Goal: Find specific page/section: Find specific page/section

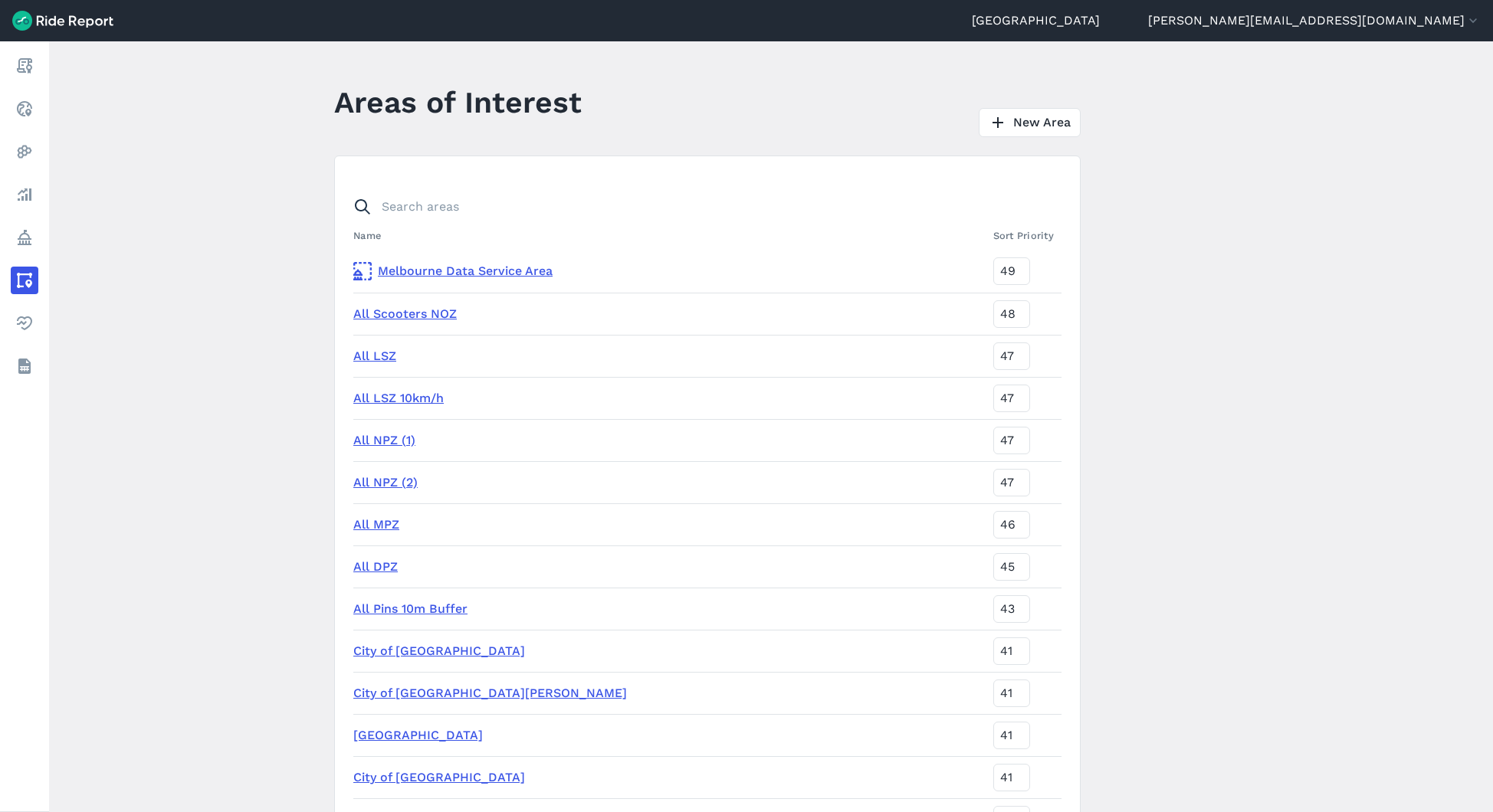
click at [1404, 5] on header "Melbourne [PERSON_NAME][EMAIL_ADDRESS][DOMAIN_NAME] Settings Terms Change Organ…" at bounding box center [746, 21] width 1493 height 41
click at [1404, 25] on button "[PERSON_NAME][EMAIL_ADDRESS][DOMAIN_NAME]" at bounding box center [1313, 21] width 332 height 18
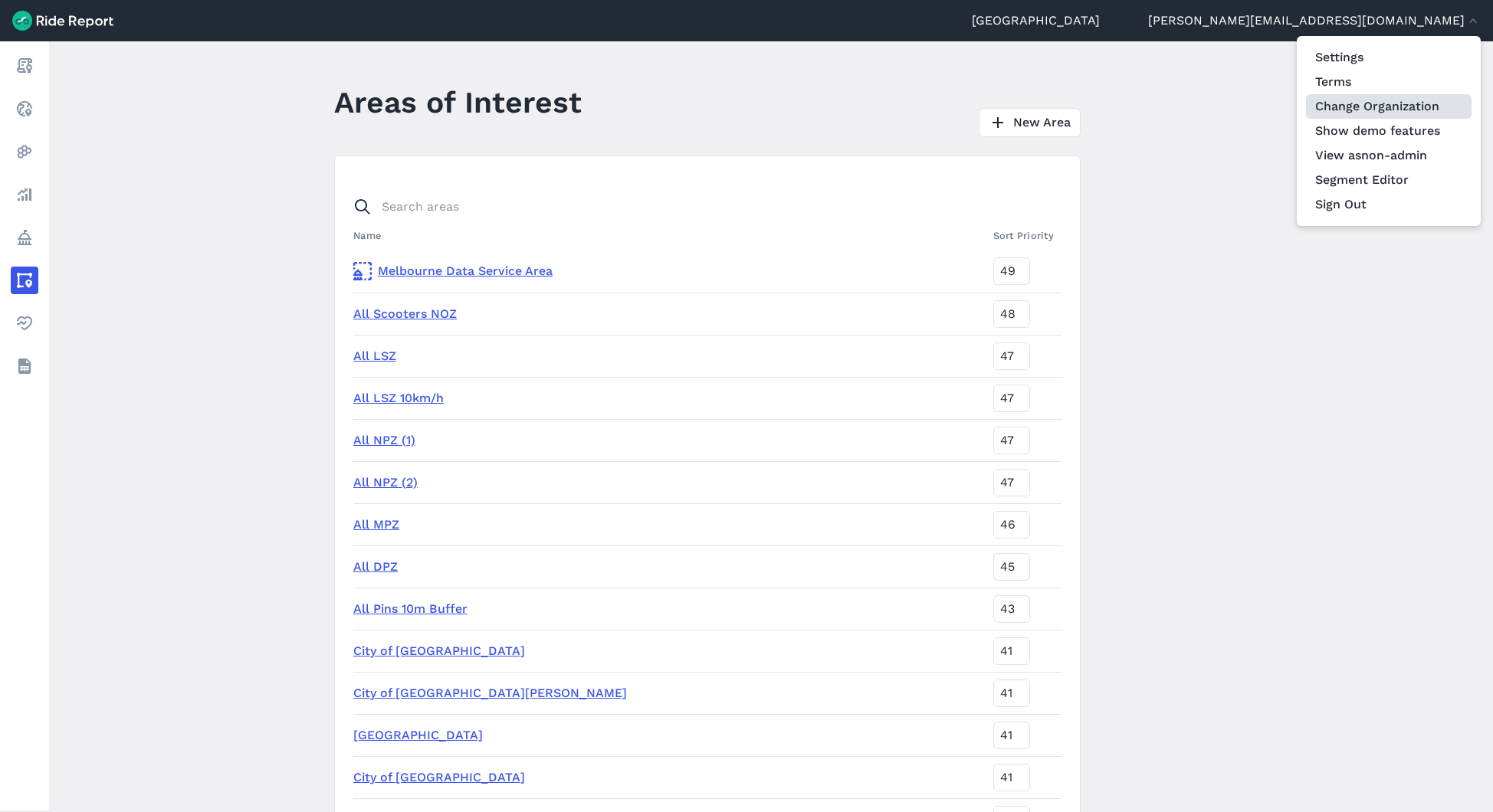
click at [1404, 106] on link "Change Organization" at bounding box center [1389, 107] width 166 height 25
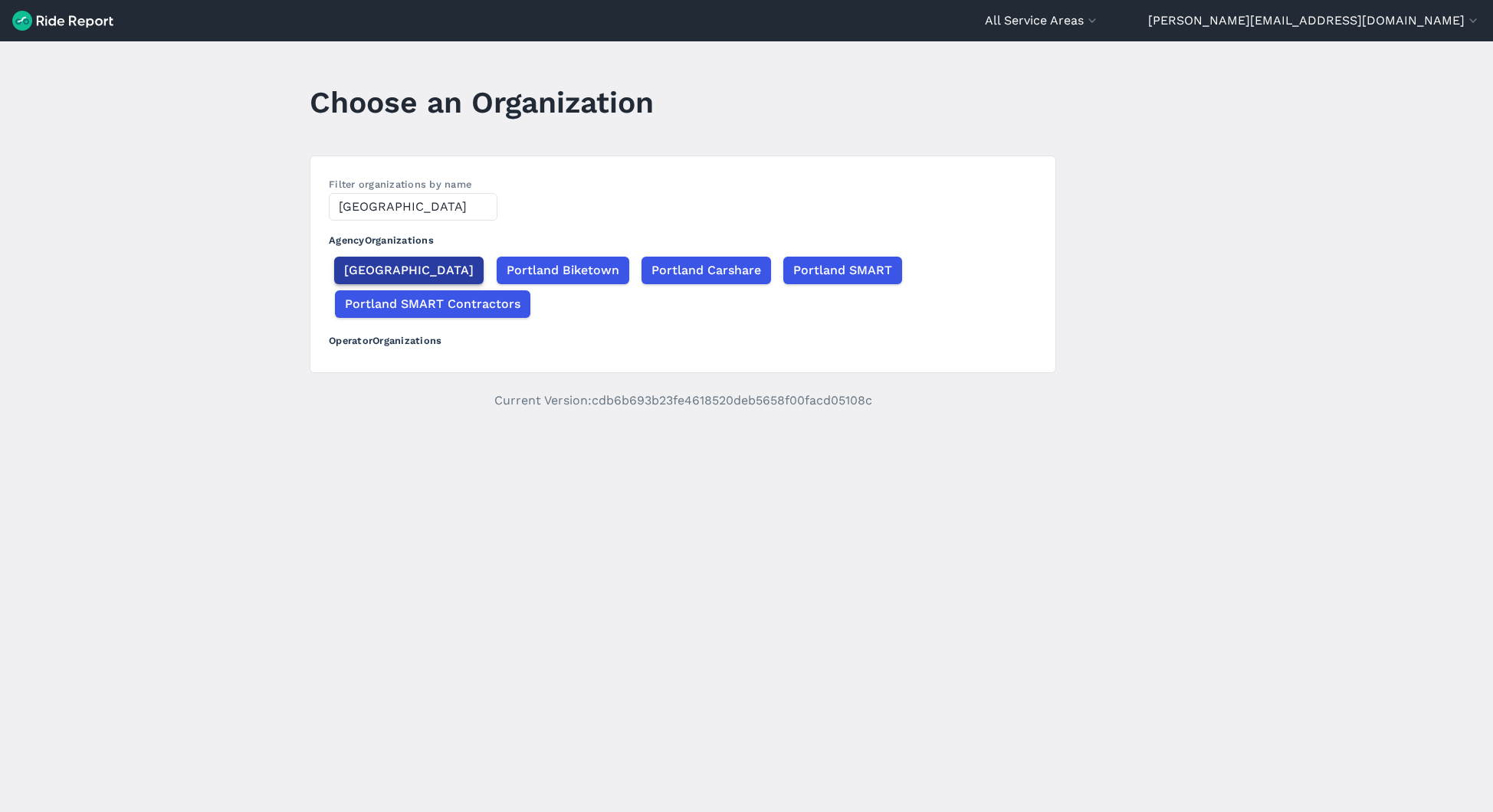
type input "[GEOGRAPHIC_DATA]"
click at [384, 271] on span "[GEOGRAPHIC_DATA]" at bounding box center [408, 271] width 130 height 18
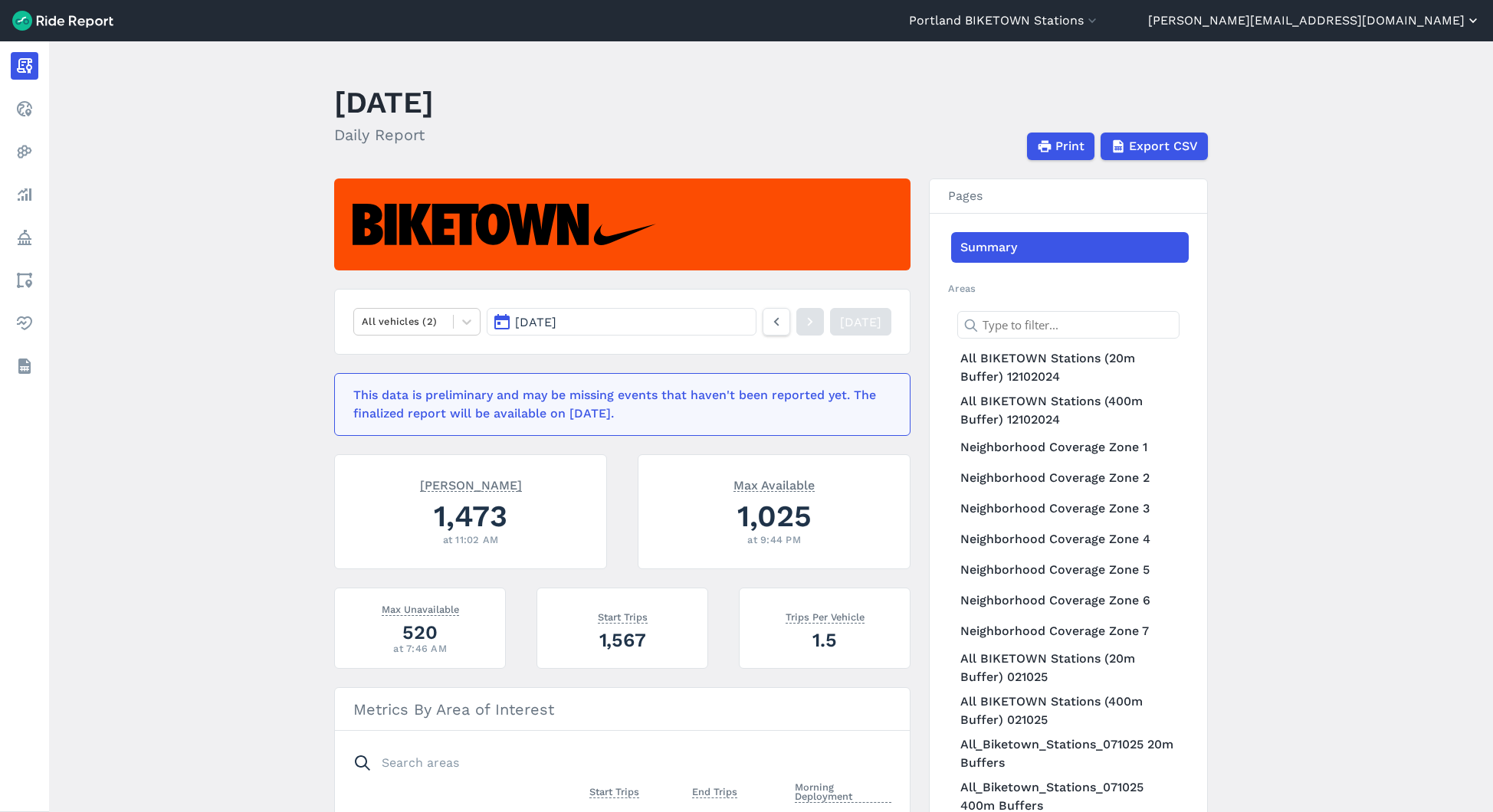
click at [1421, 18] on button "[PERSON_NAME][EMAIL_ADDRESS][DOMAIN_NAME]" at bounding box center [1313, 21] width 332 height 18
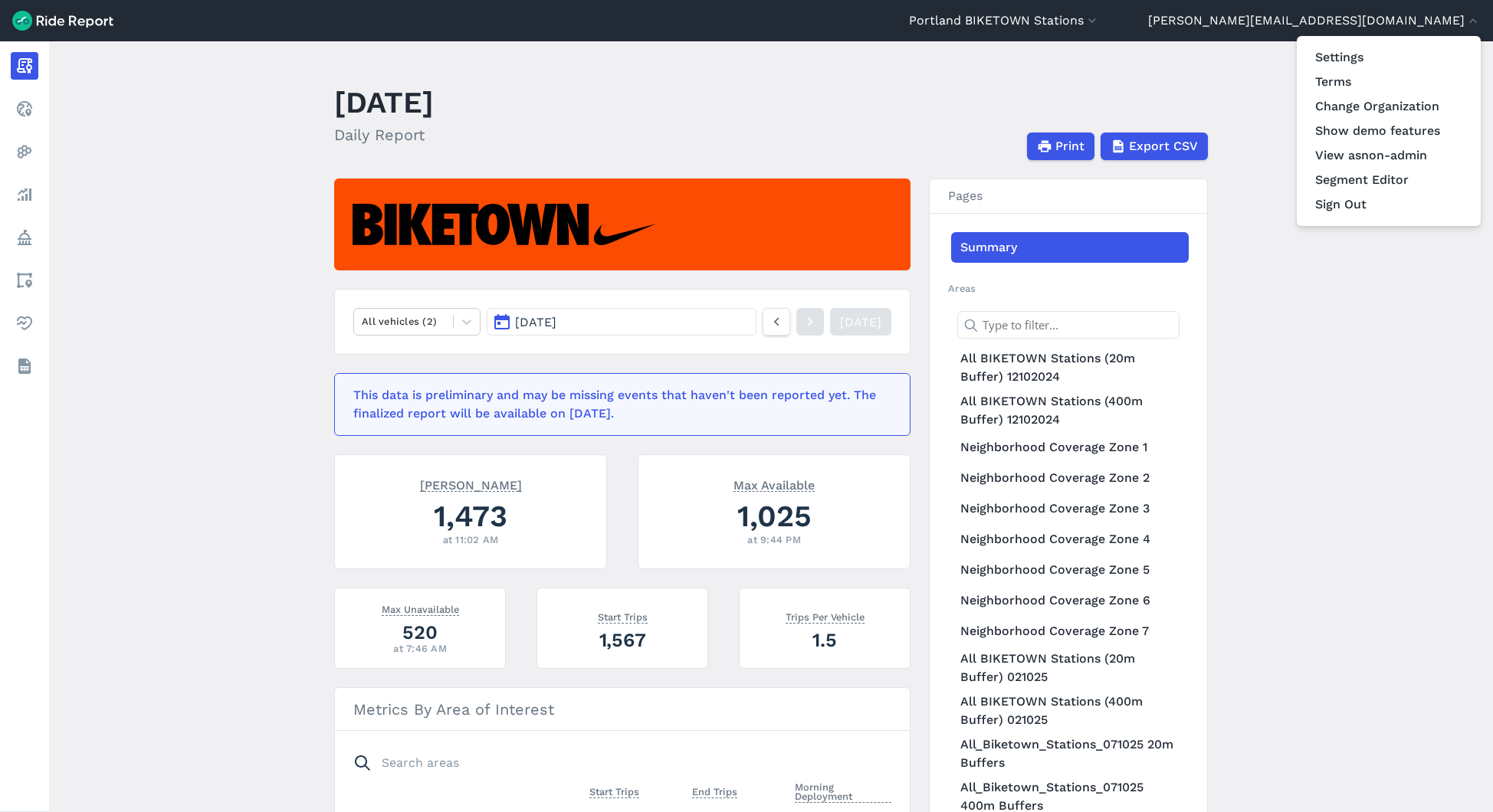
click at [1233, 25] on div at bounding box center [746, 406] width 1493 height 812
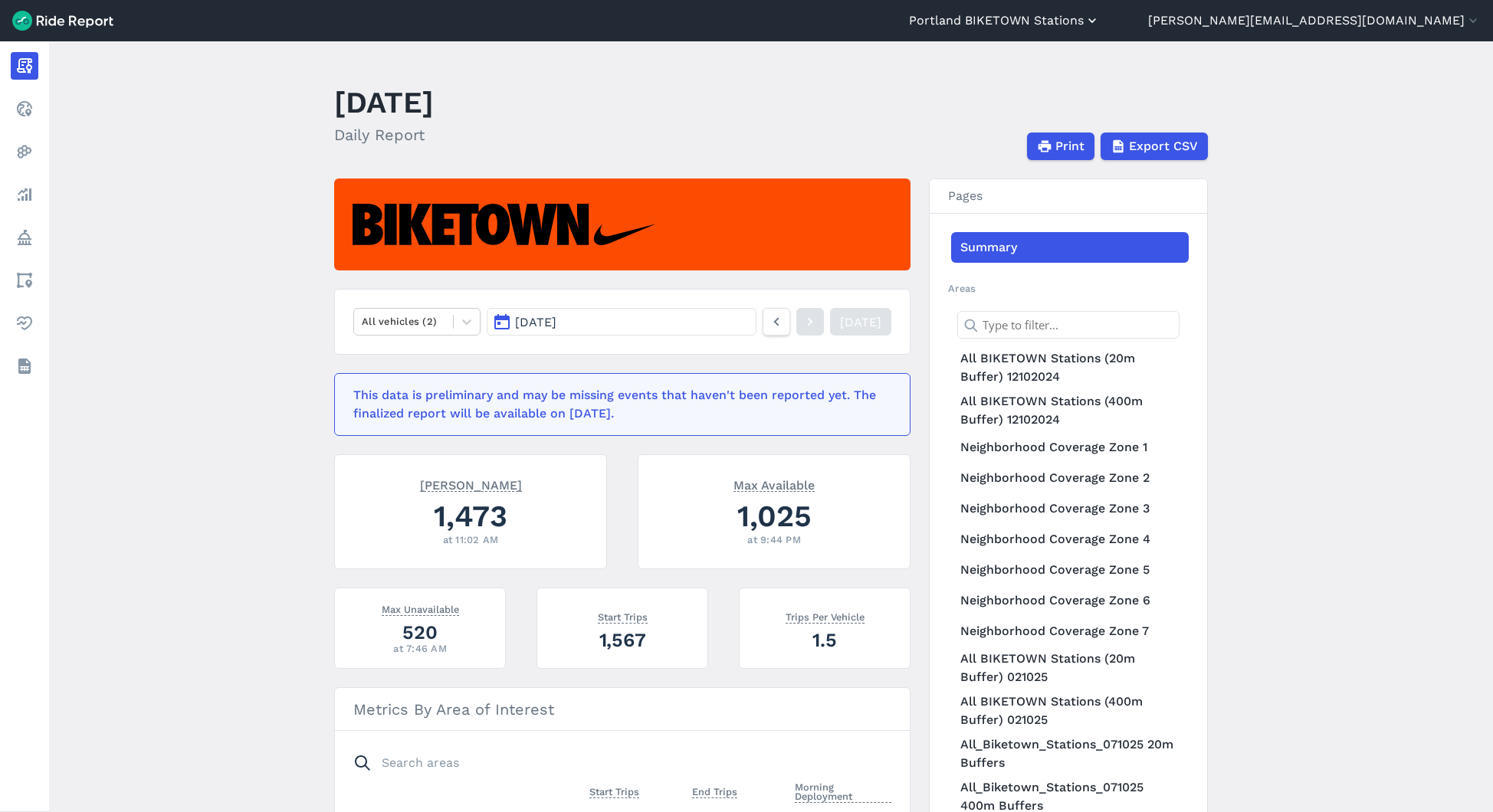
click at [1099, 22] on button "Portland BIKETOWN Stations" at bounding box center [1004, 21] width 191 height 18
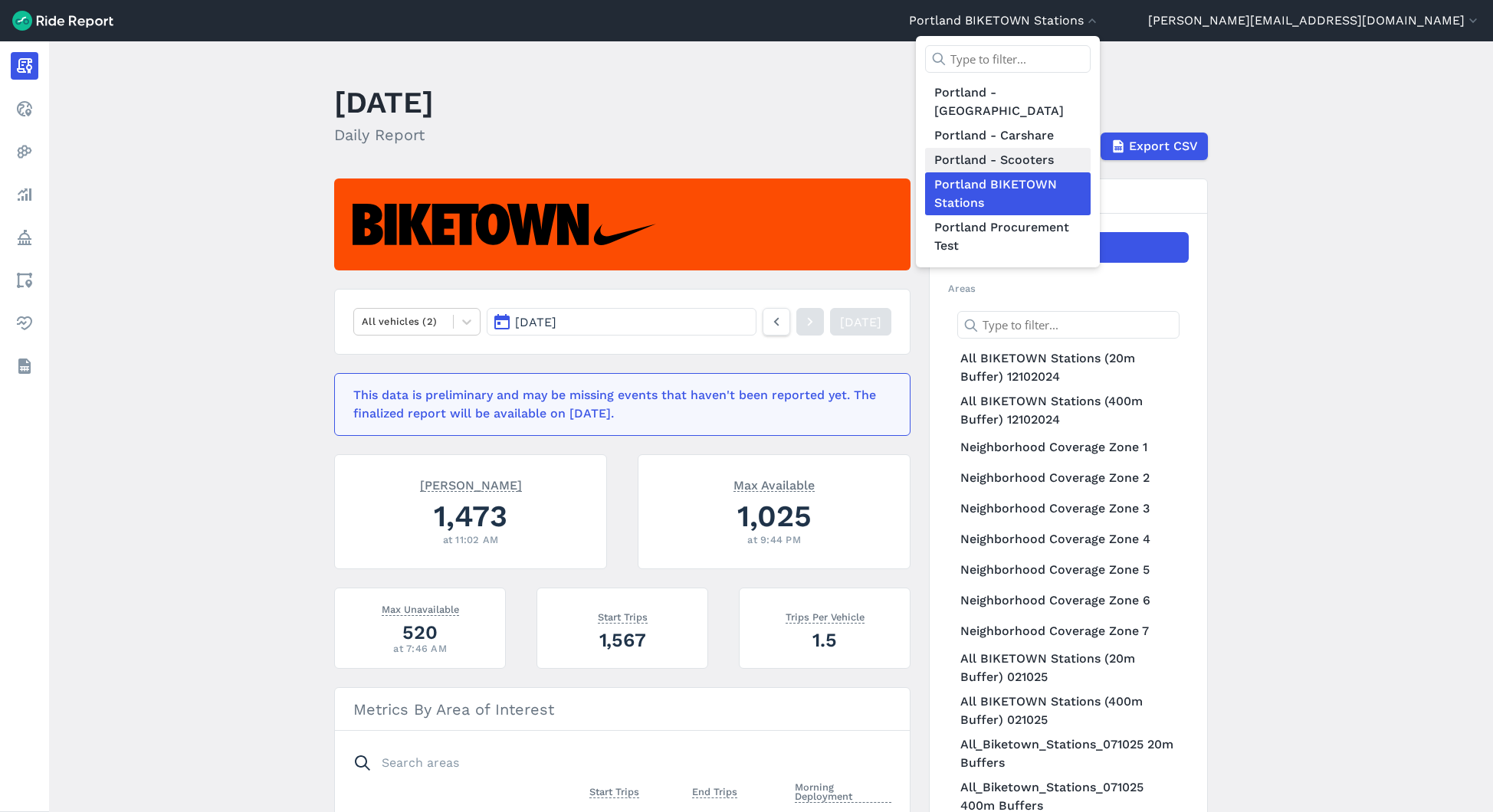
click at [1090, 148] on link "Portland - Scooters" at bounding box center [1008, 160] width 166 height 25
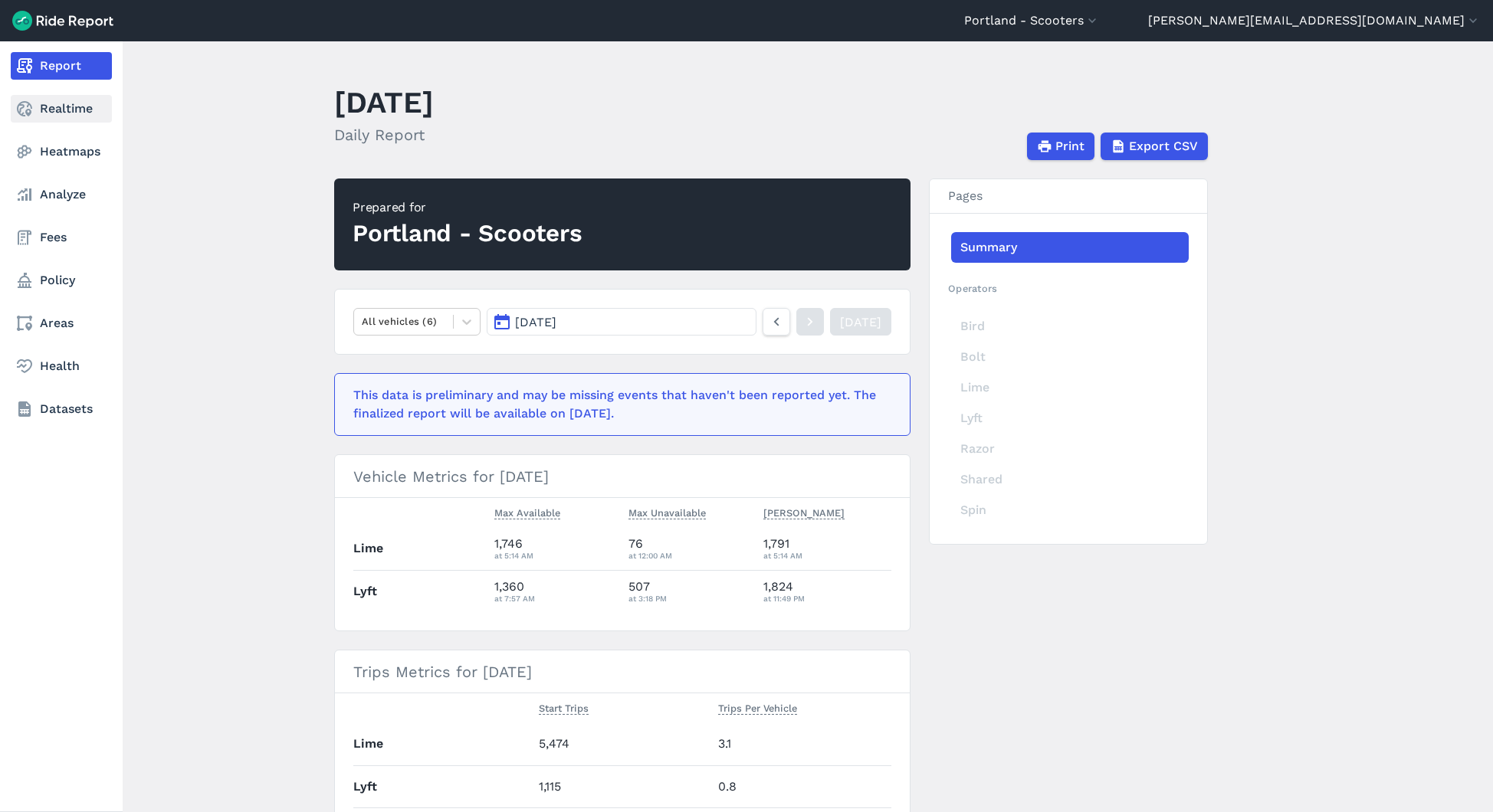
click at [20, 106] on icon at bounding box center [25, 109] width 18 height 18
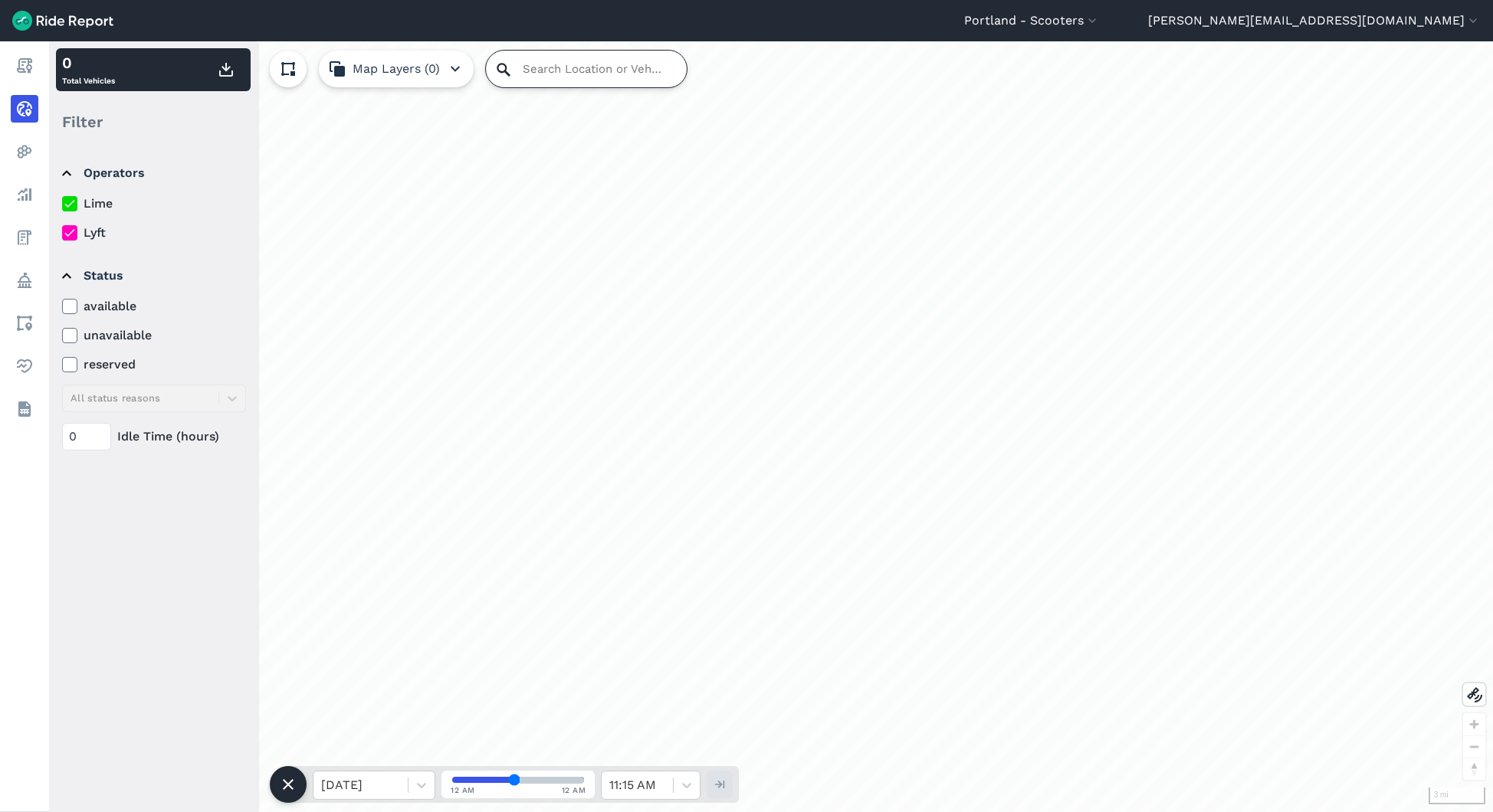
click at [529, 74] on input "Search Location or Vehicles" at bounding box center [586, 69] width 201 height 37
paste input "7964752"
type input "7964752"
click at [532, 71] on input "Search Location or Vehicles" at bounding box center [586, 69] width 201 height 37
paste input "7964752"
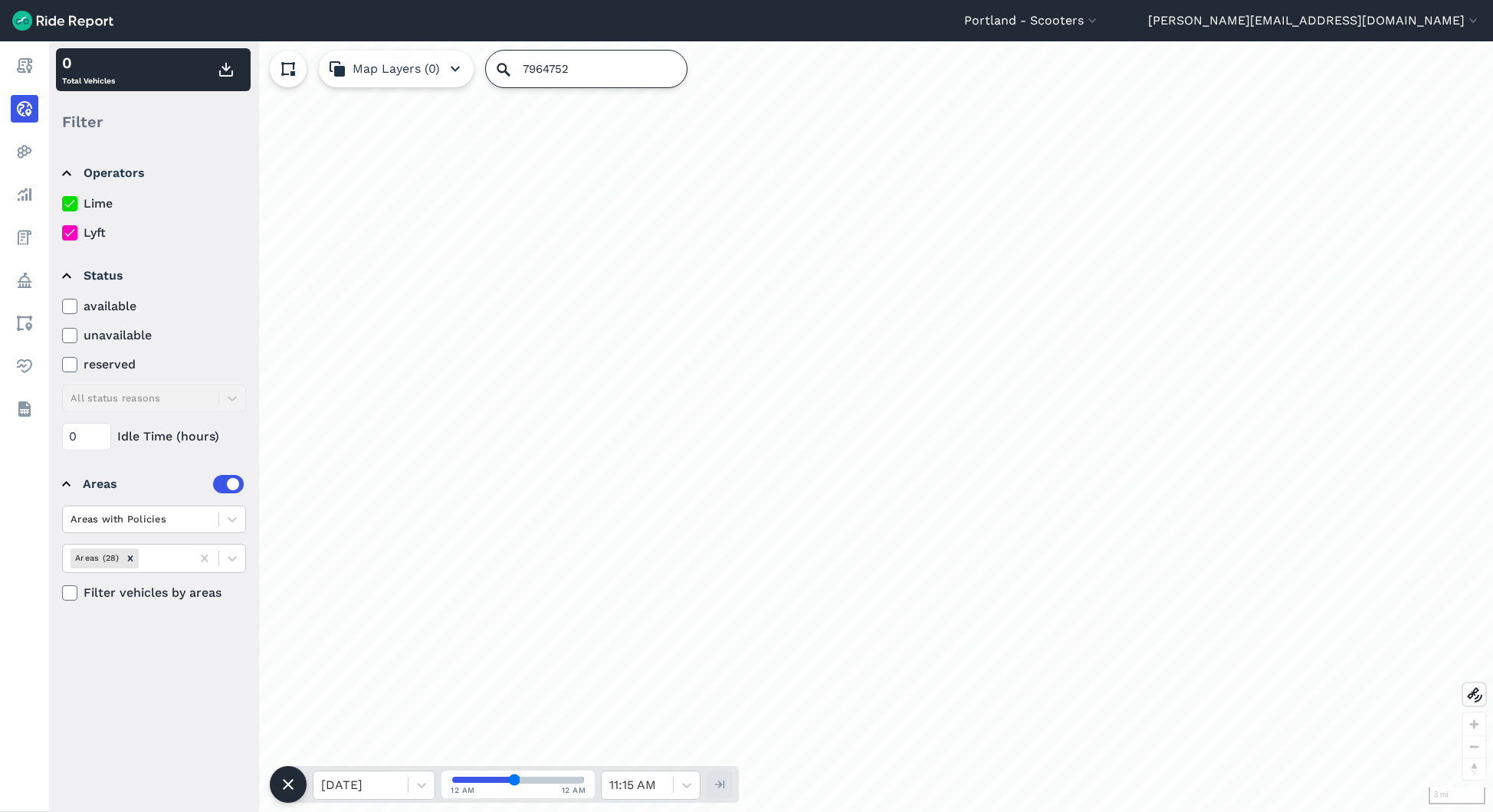
type input "7964752"
click at [1099, 27] on button "Portland - Scooters" at bounding box center [1031, 21] width 136 height 18
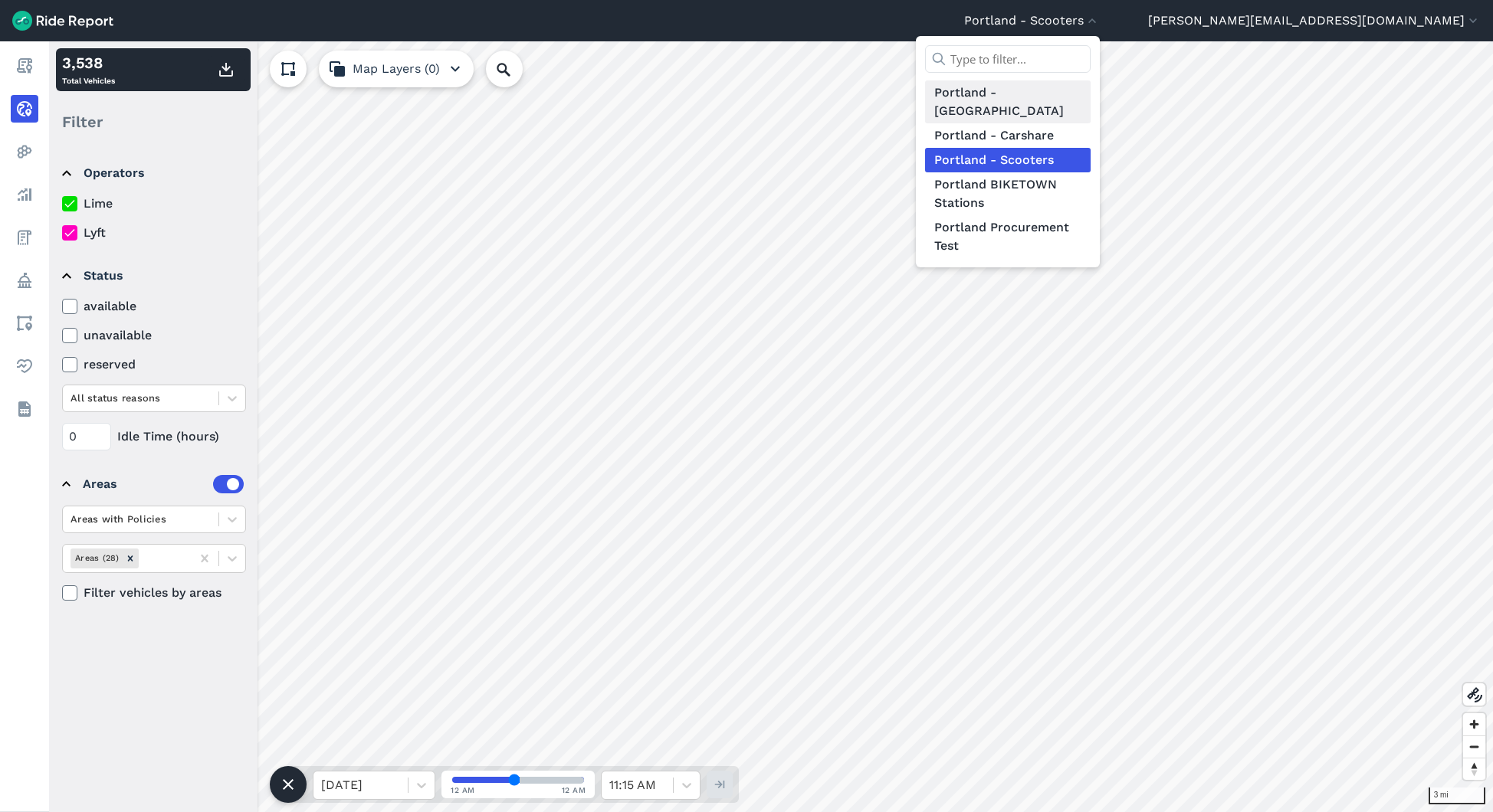
click at [1090, 97] on link "Portland - [GEOGRAPHIC_DATA]" at bounding box center [1008, 102] width 166 height 43
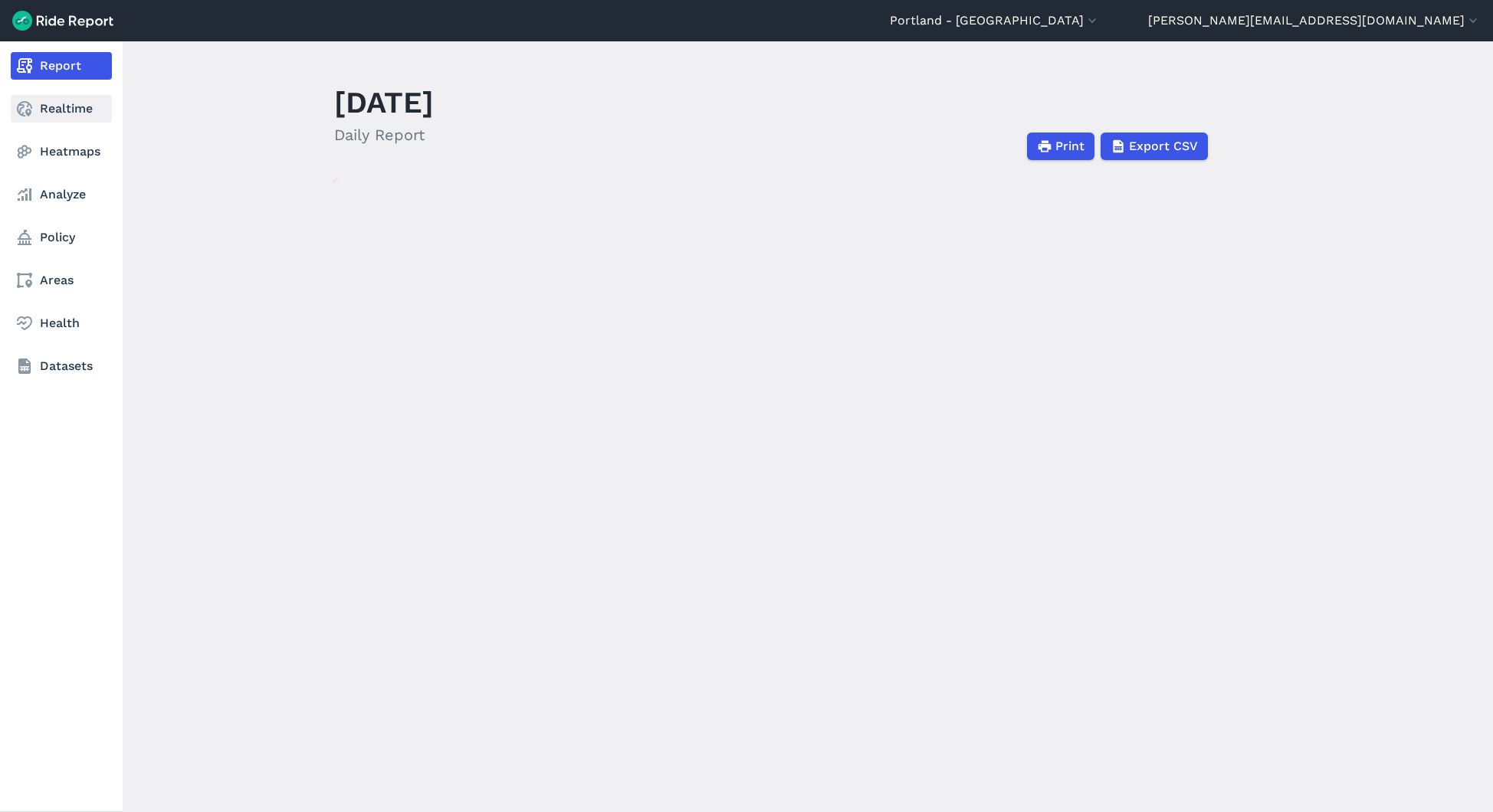
click at [73, 114] on link "Realtime" at bounding box center [61, 109] width 101 height 28
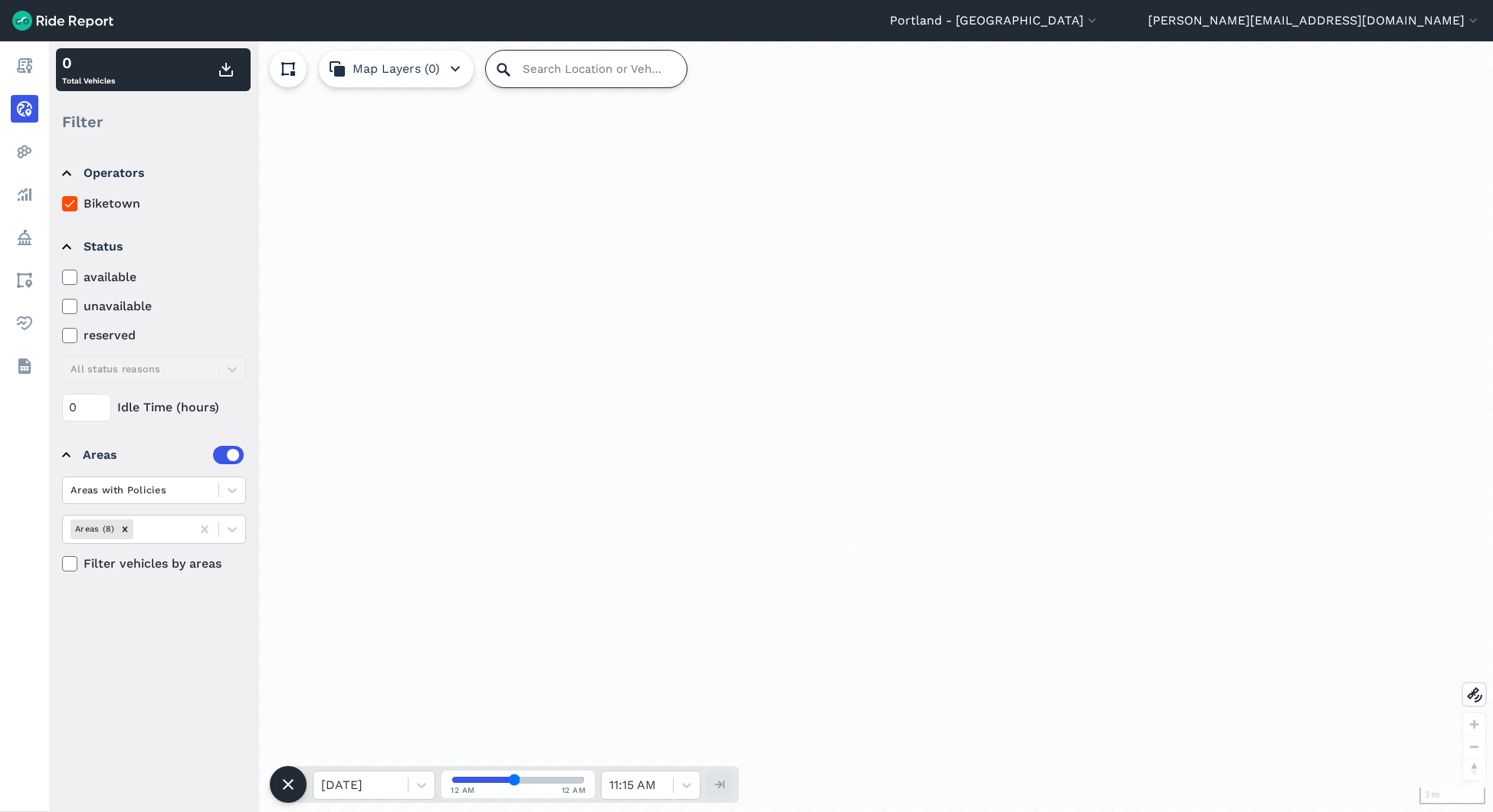
click at [522, 71] on input "Search Location or Vehicles" at bounding box center [586, 69] width 201 height 37
paste input "7964752"
type input "7964752"
click at [539, 72] on input "Search Location or Vehicles" at bounding box center [586, 69] width 201 height 37
paste input "7964752"
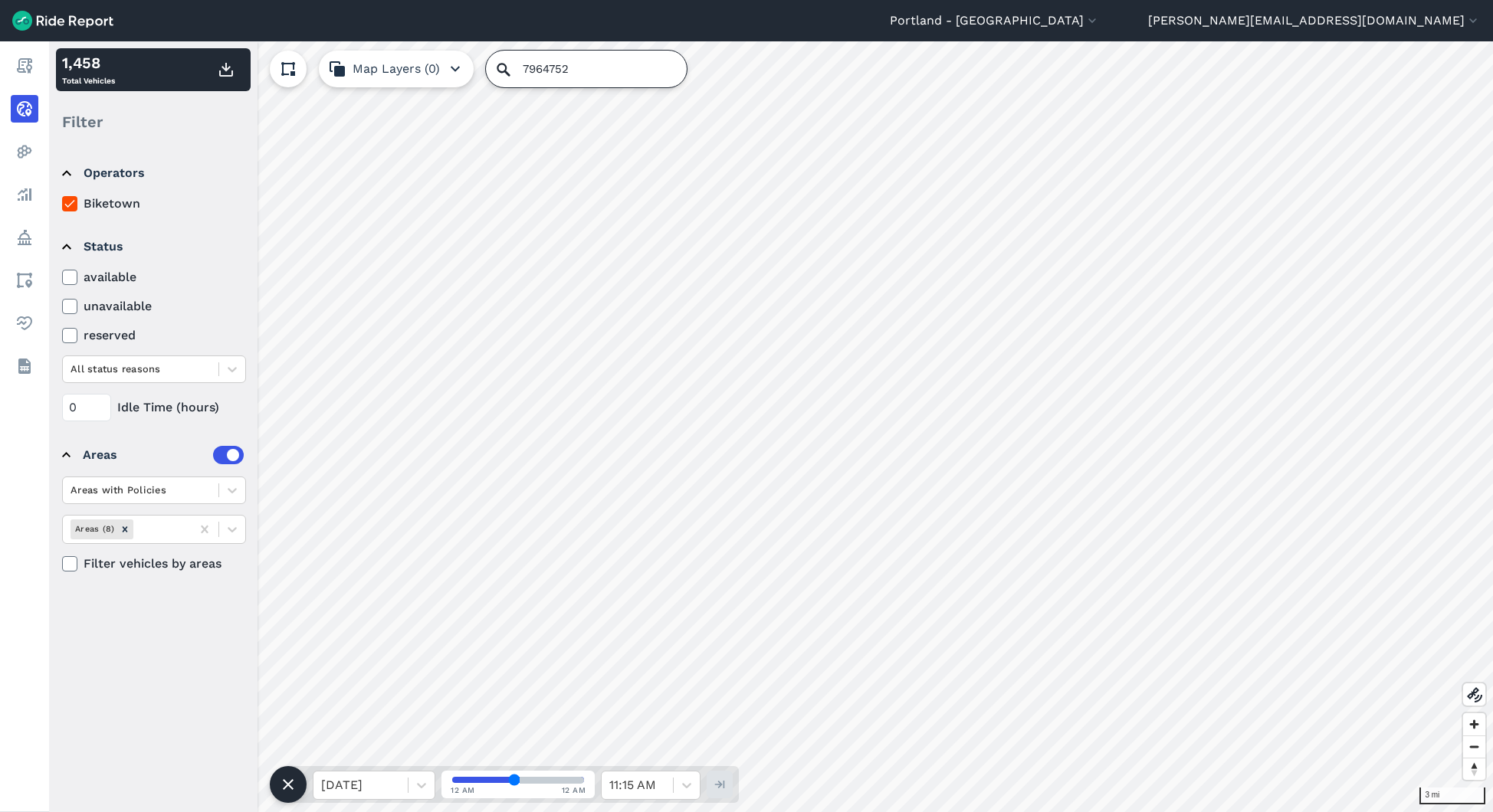
type input "7964752"
click at [1227, 35] on header "[GEOGRAPHIC_DATA] - [GEOGRAPHIC_DATA] [GEOGRAPHIC_DATA] - [GEOGRAPHIC_DATA] [GE…" at bounding box center [746, 21] width 1493 height 41
click at [1099, 26] on button "Portland - [GEOGRAPHIC_DATA]" at bounding box center [995, 21] width 210 height 18
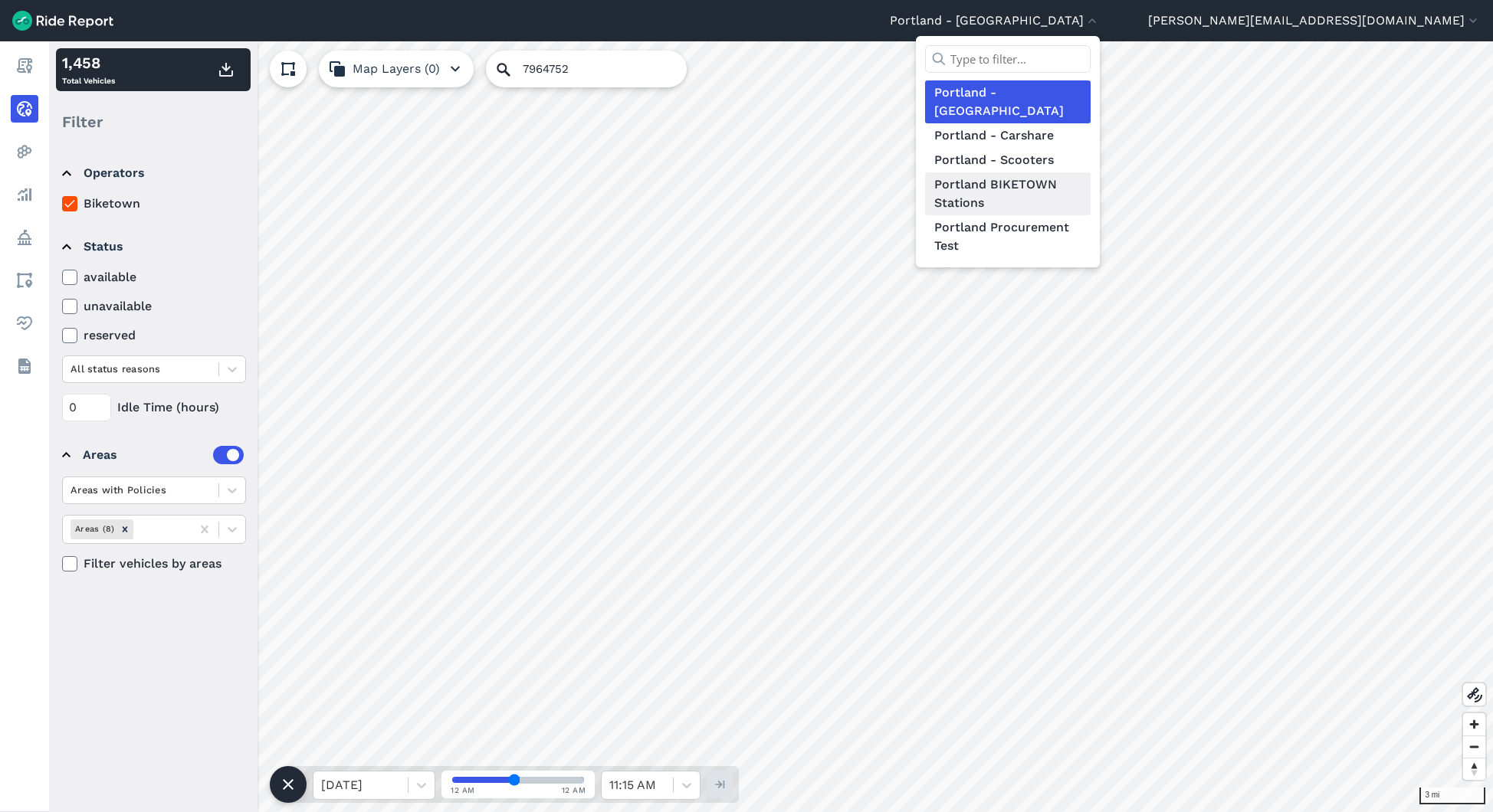
click at [1090, 173] on link "Portland BIKETOWN Stations" at bounding box center [1008, 194] width 166 height 43
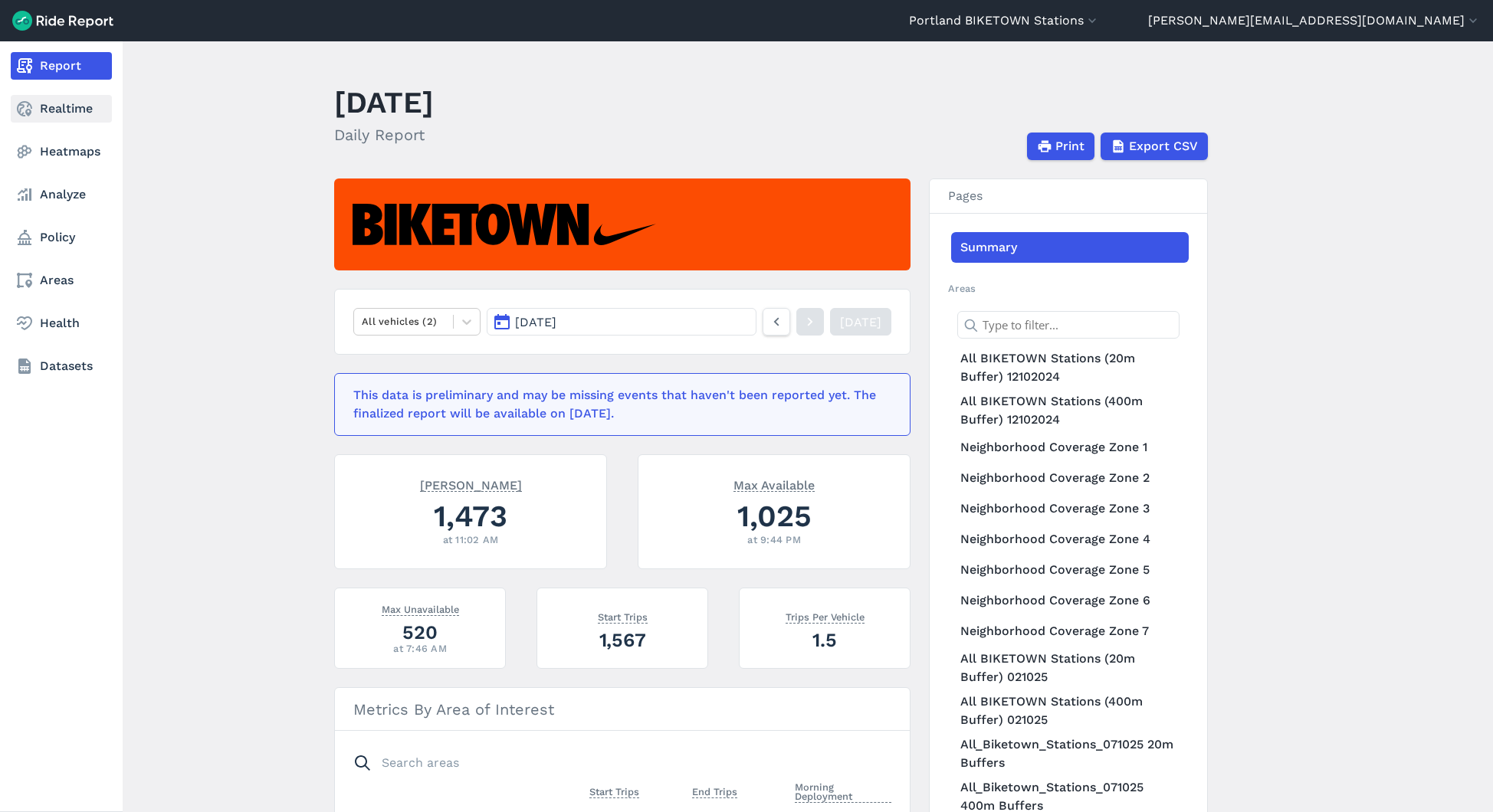
click at [29, 107] on icon at bounding box center [25, 109] width 18 height 18
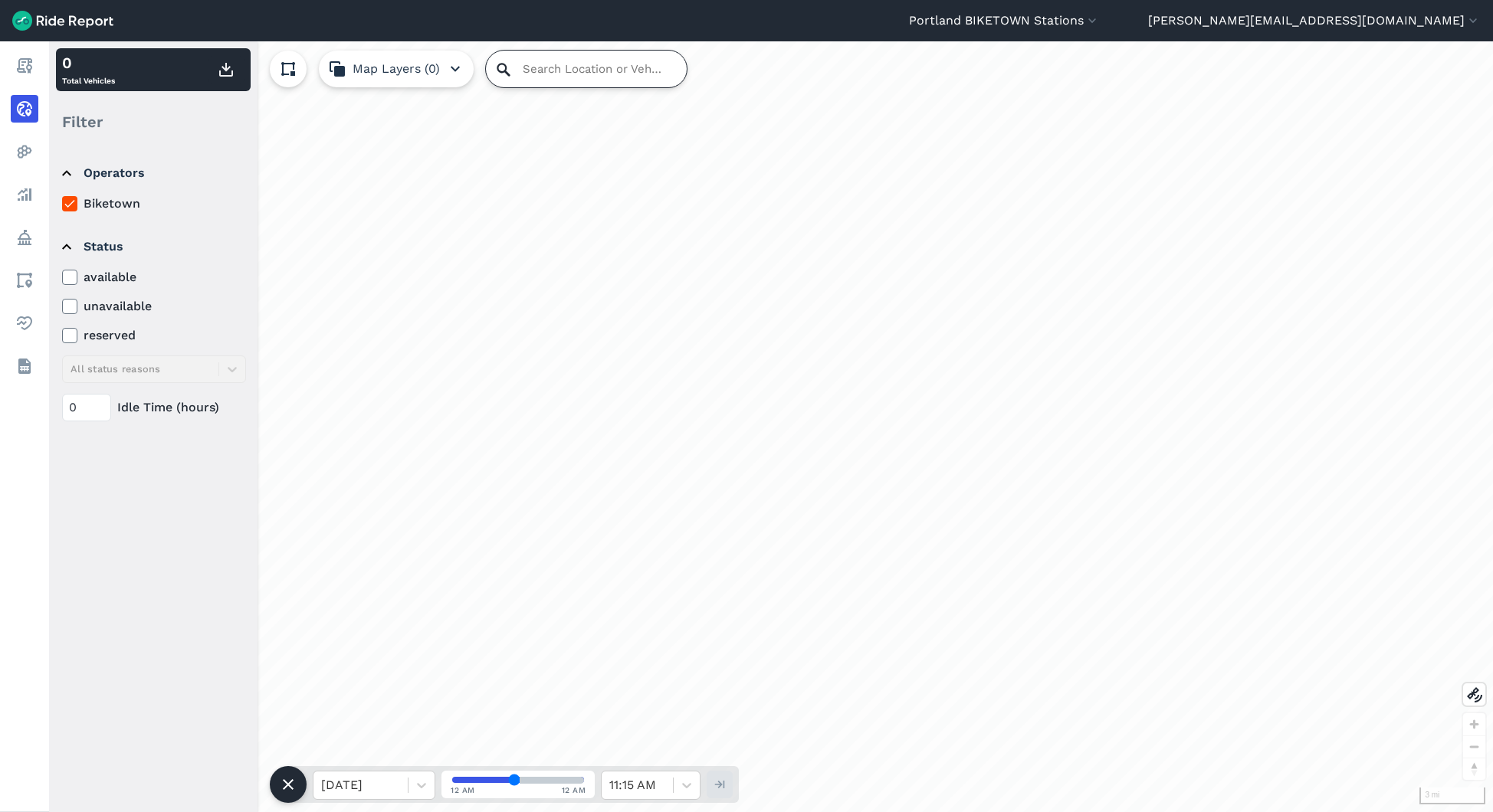
click at [524, 71] on input "Search Location or Vehicles" at bounding box center [586, 69] width 201 height 37
paste input "7964752"
type input "7964752"
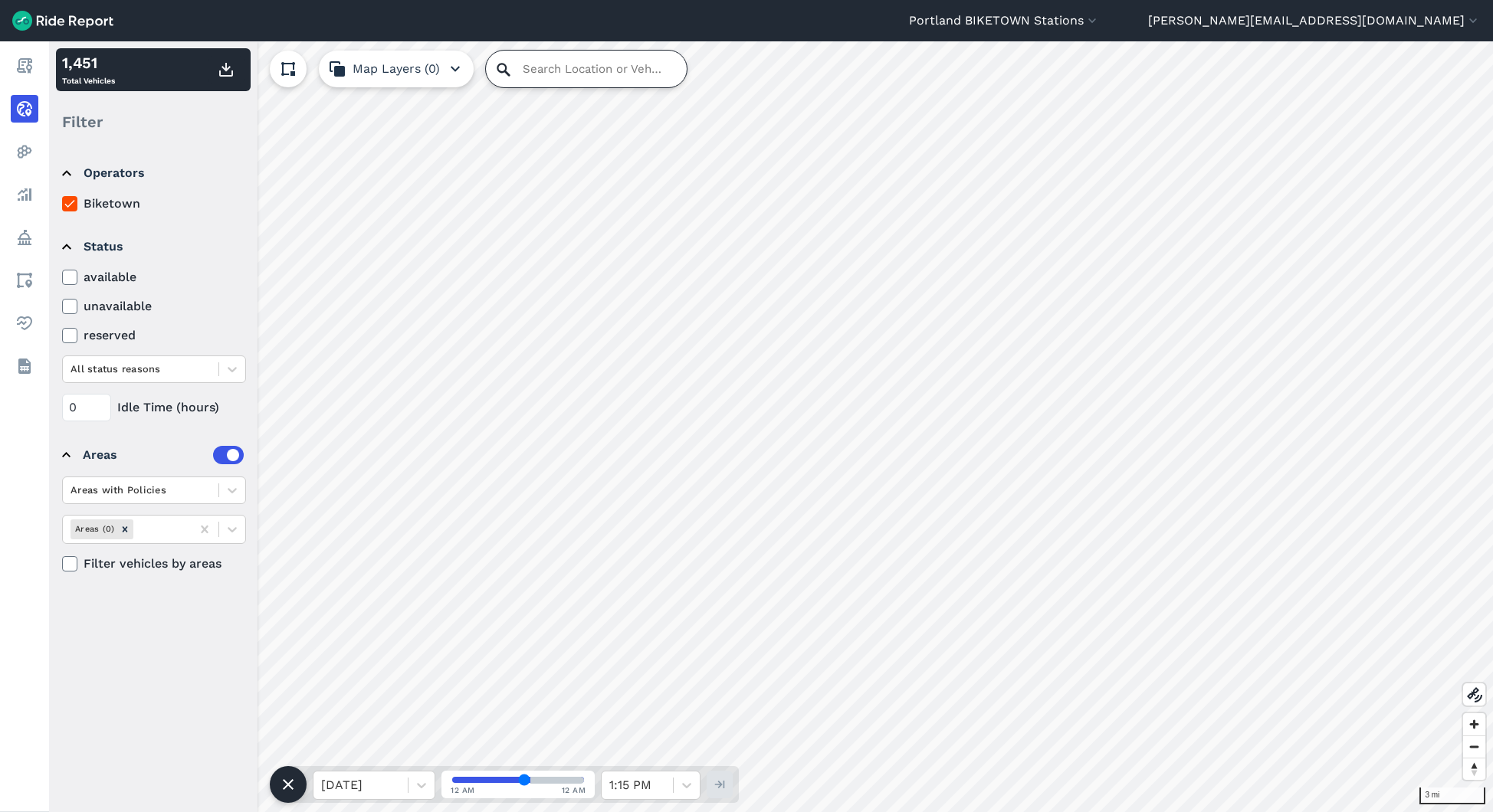
click at [518, 73] on input "Search Location or Vehicles" at bounding box center [586, 69] width 201 height 37
paste input "7964752"
type input "7964752"
click at [1099, 22] on icon "button" at bounding box center [1092, 21] width 15 height 15
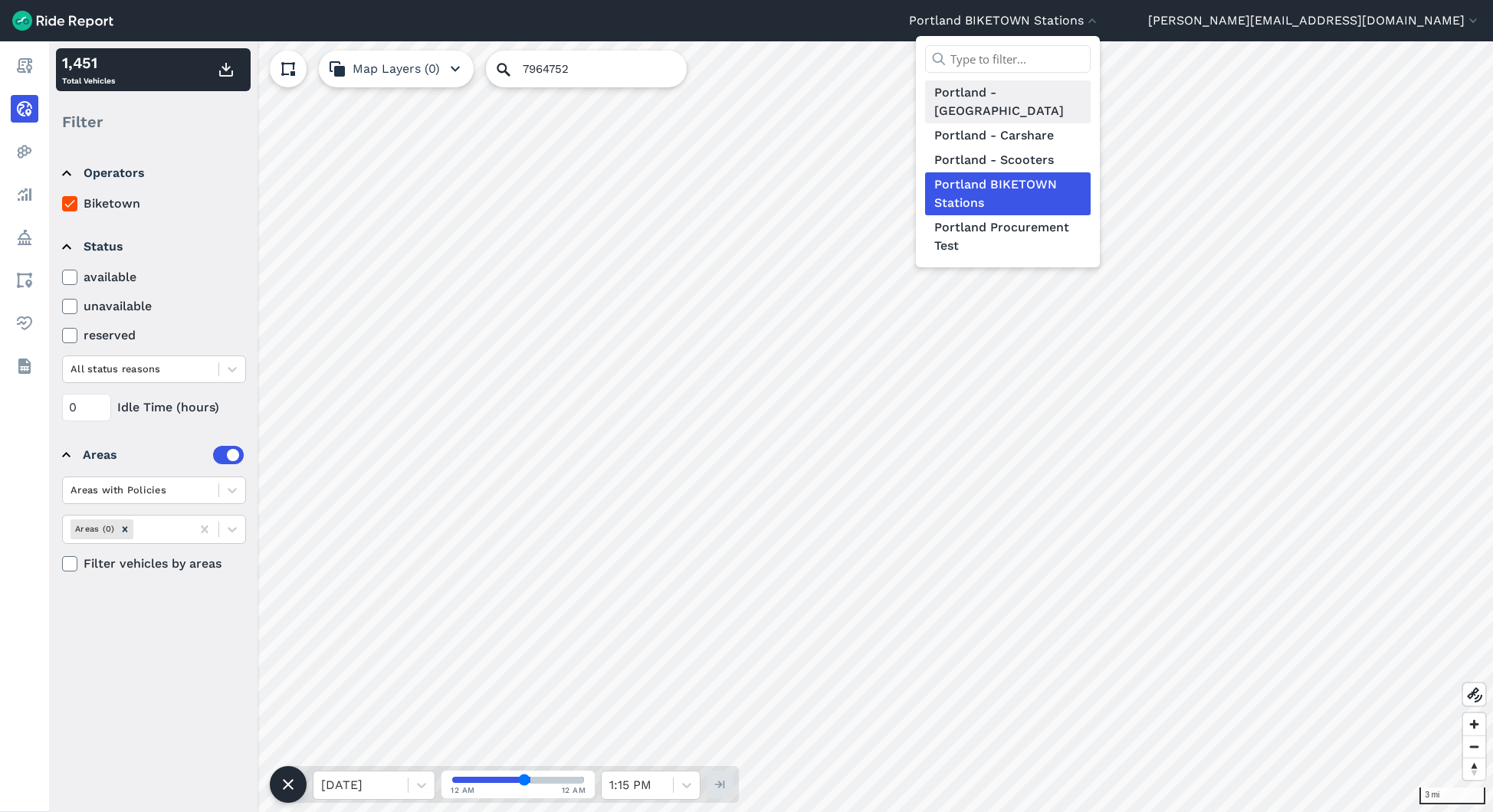
click at [1090, 100] on link "Portland - [GEOGRAPHIC_DATA]" at bounding box center [1008, 102] width 166 height 43
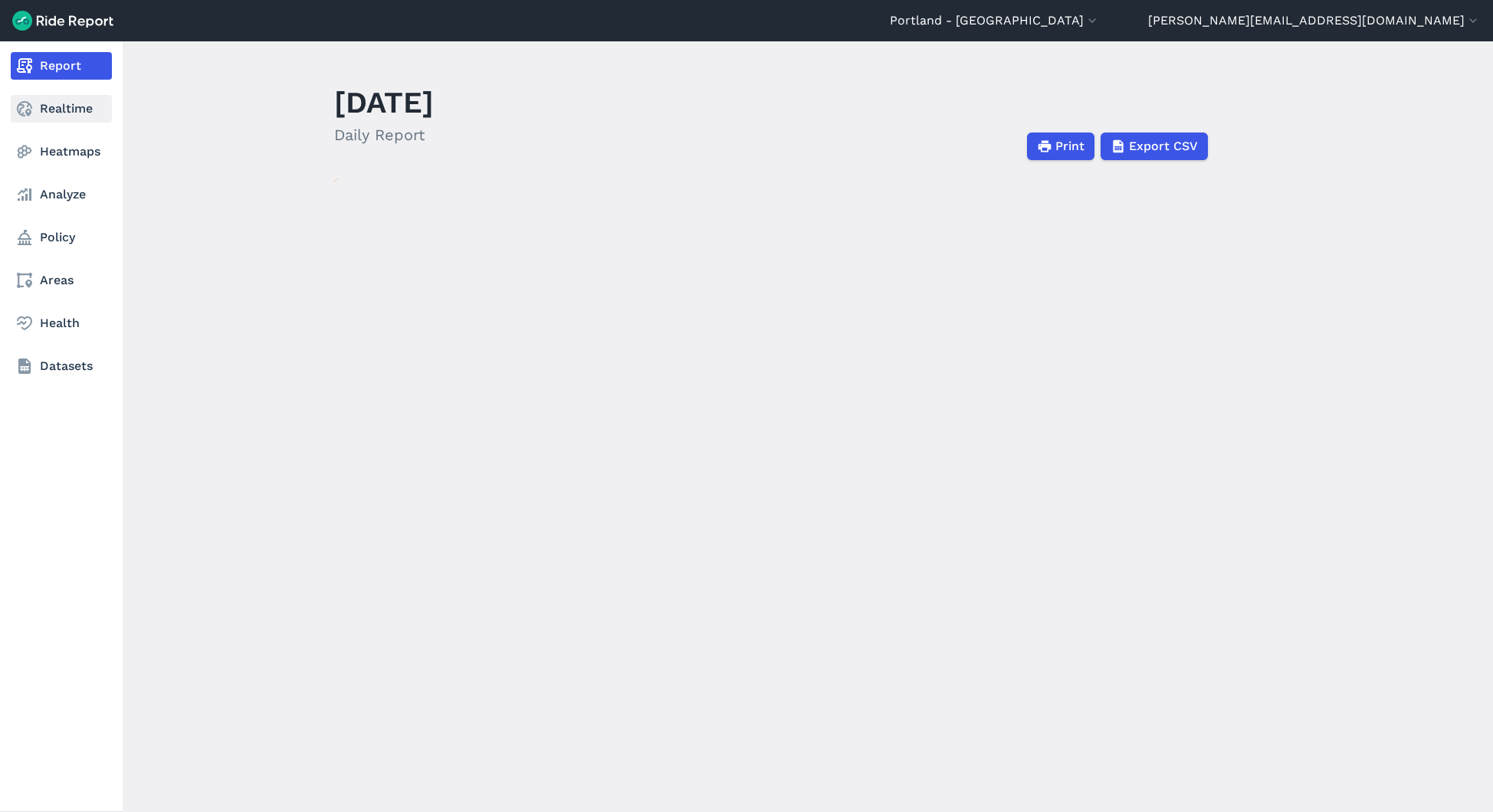
click at [38, 113] on link "Realtime" at bounding box center [61, 109] width 101 height 28
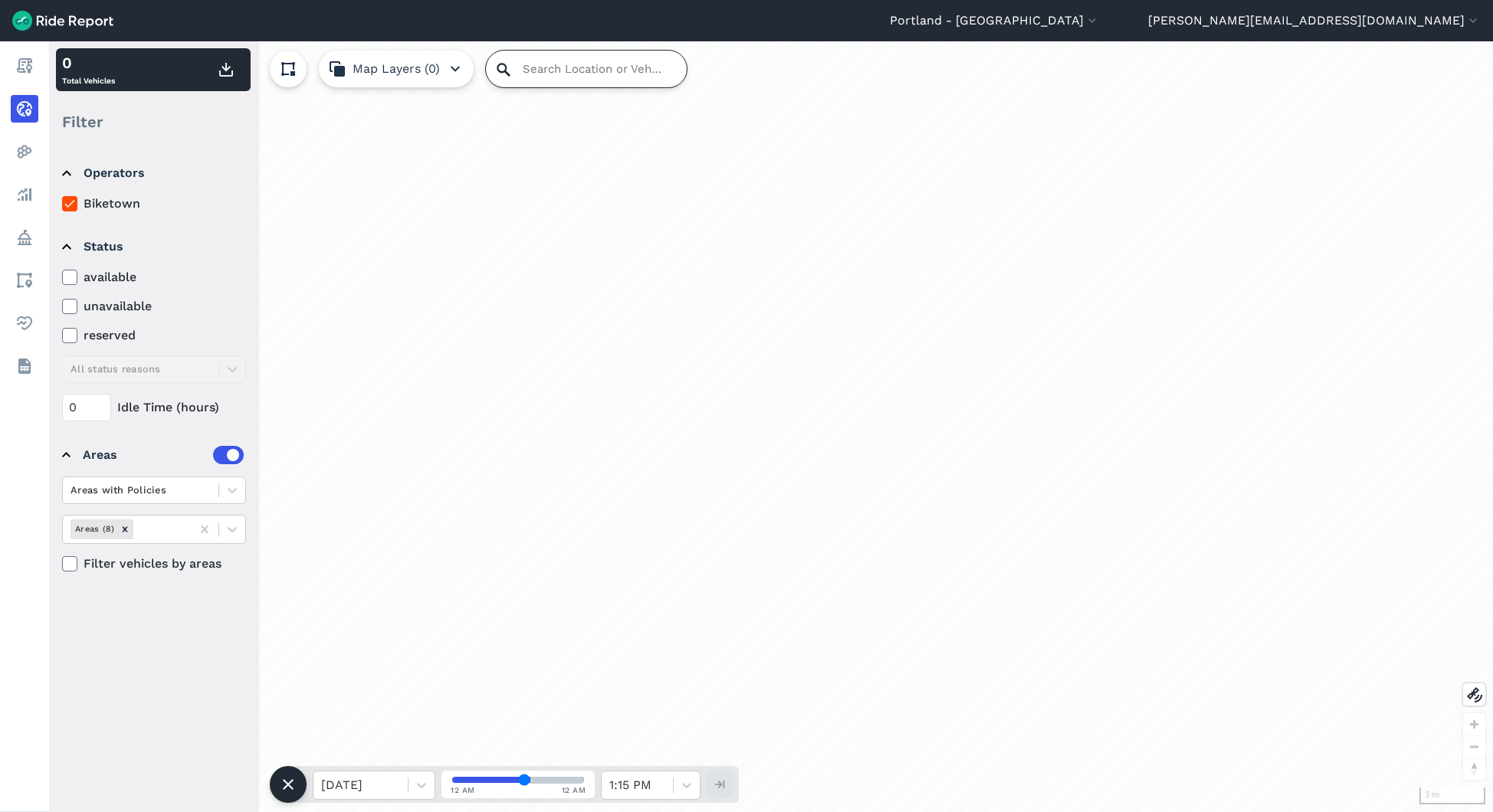
click at [537, 74] on input "Search Location or Vehicles" at bounding box center [586, 69] width 201 height 37
paste input "7964752"
type input "7964752"
click at [1099, 15] on button "Portland - [GEOGRAPHIC_DATA]" at bounding box center [995, 21] width 210 height 18
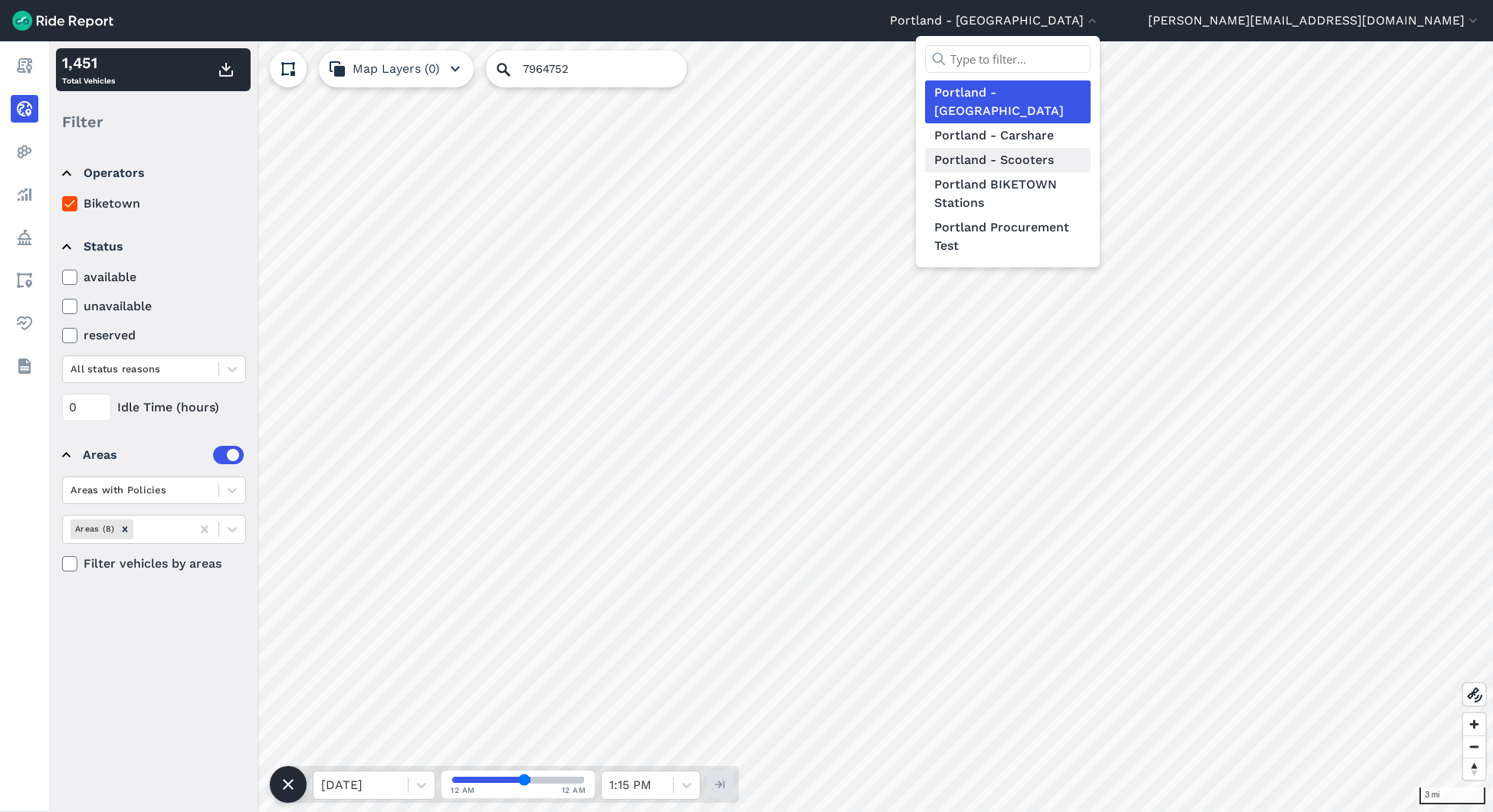
click at [1090, 148] on link "Portland - Scooters" at bounding box center [1008, 160] width 166 height 25
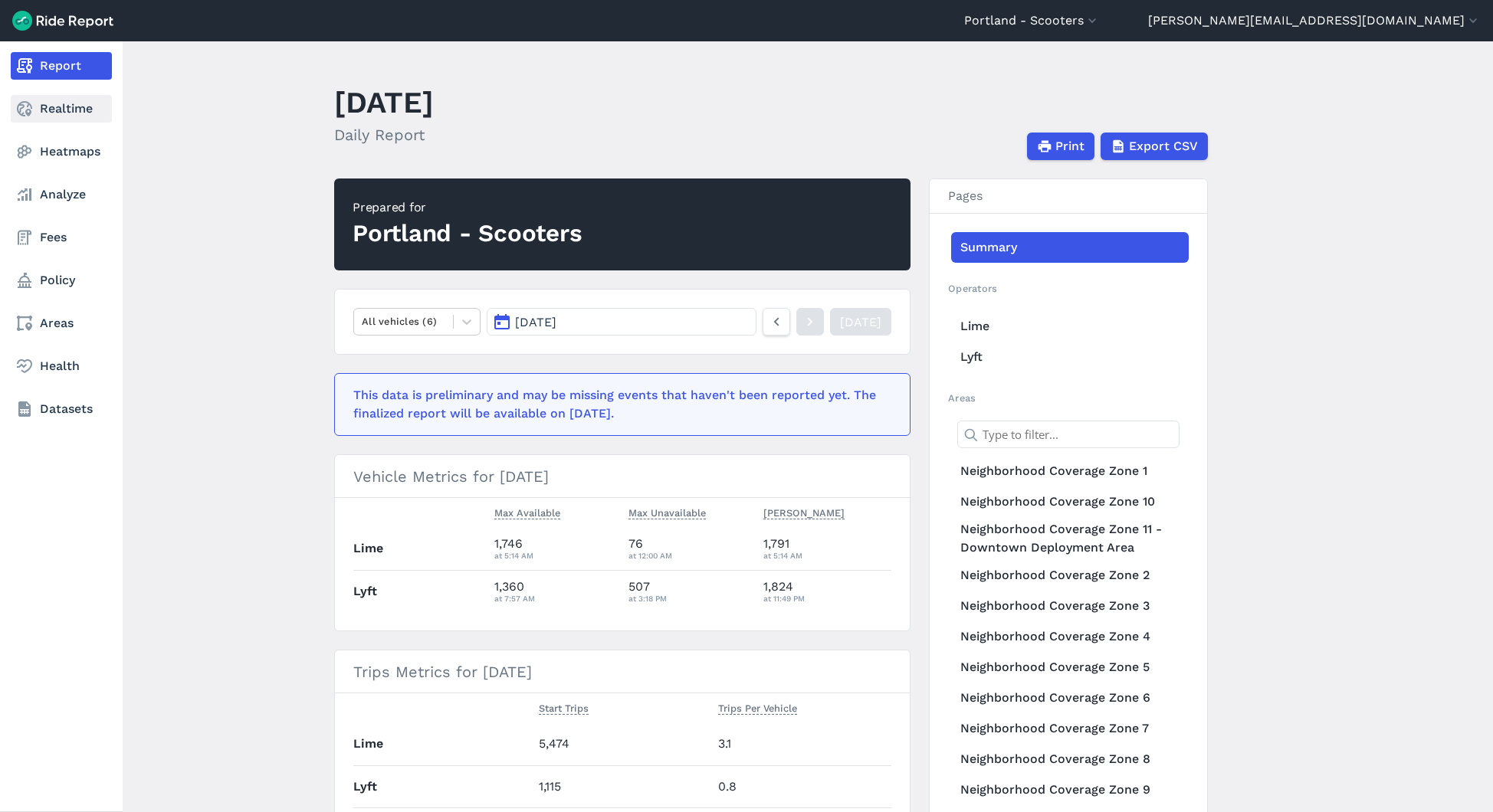
click at [36, 113] on link "Realtime" at bounding box center [61, 109] width 101 height 28
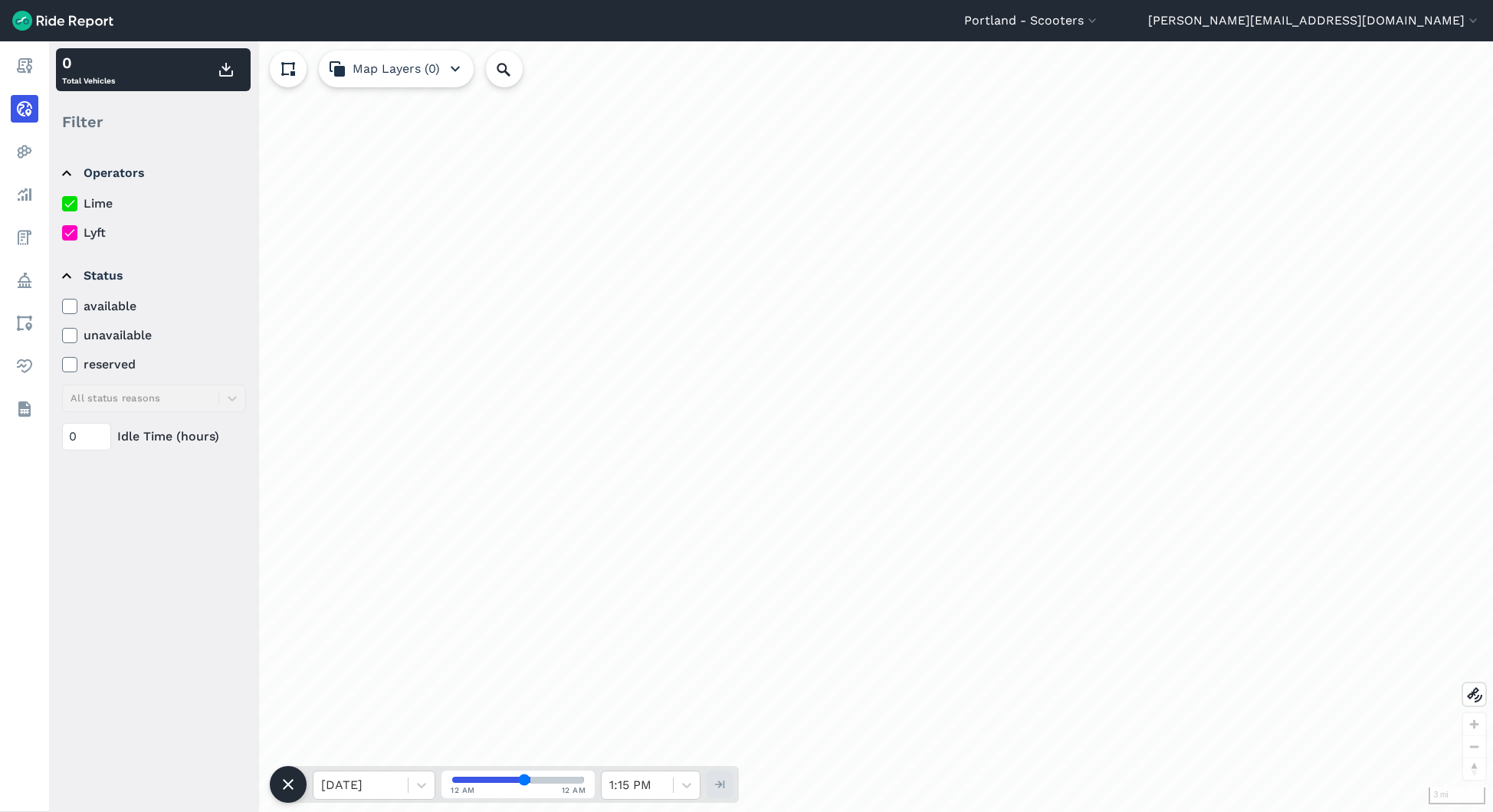
click at [76, 205] on icon at bounding box center [70, 204] width 14 height 15
click at [62, 205] on input "Lime" at bounding box center [62, 199] width 0 height 10
click at [532, 67] on input "Search Location or Vehicles" at bounding box center [586, 69] width 201 height 37
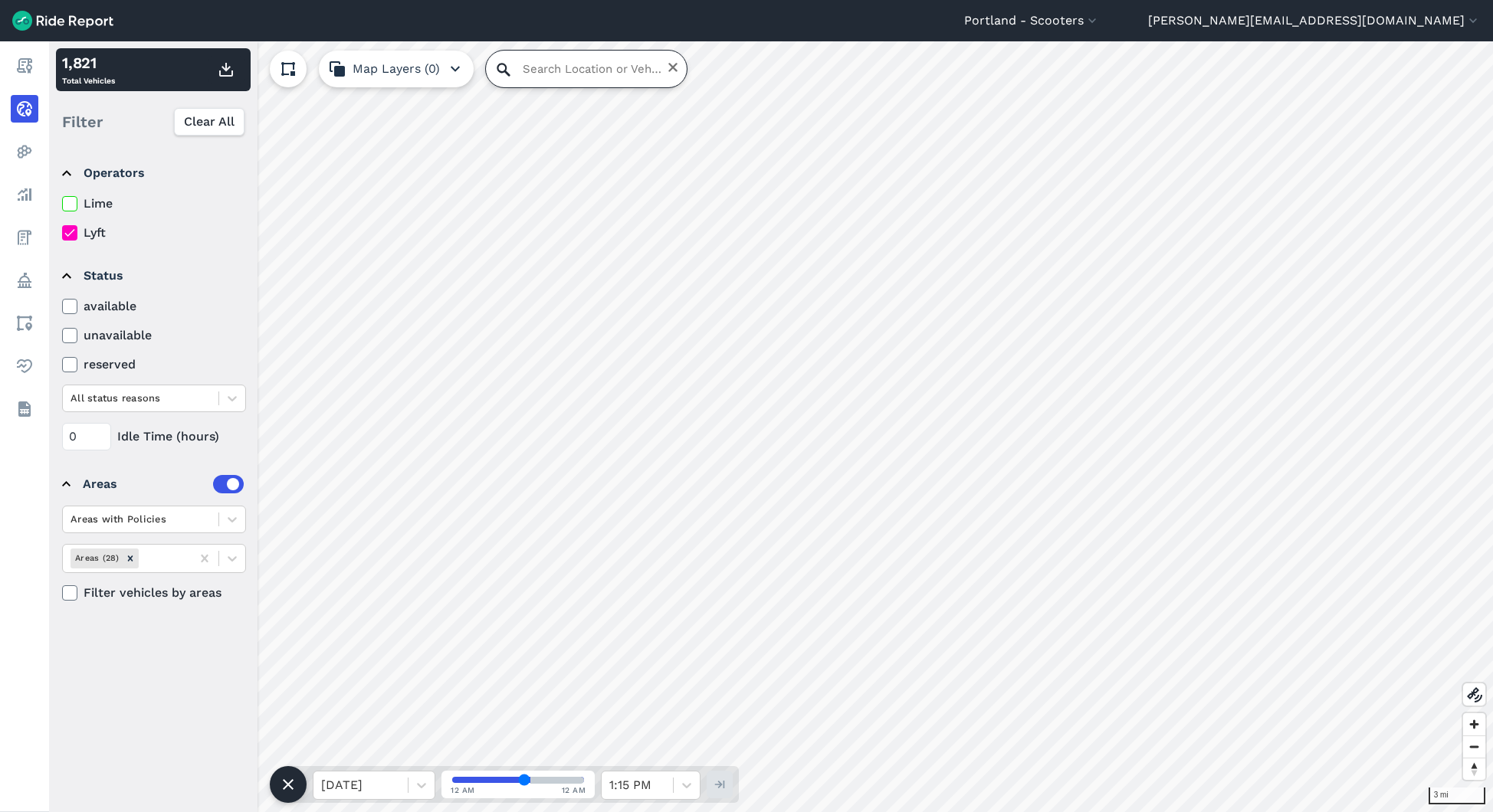
click at [556, 67] on input "Search Location or Vehicles" at bounding box center [586, 69] width 201 height 37
paste input "3520210"
type input "3520210"
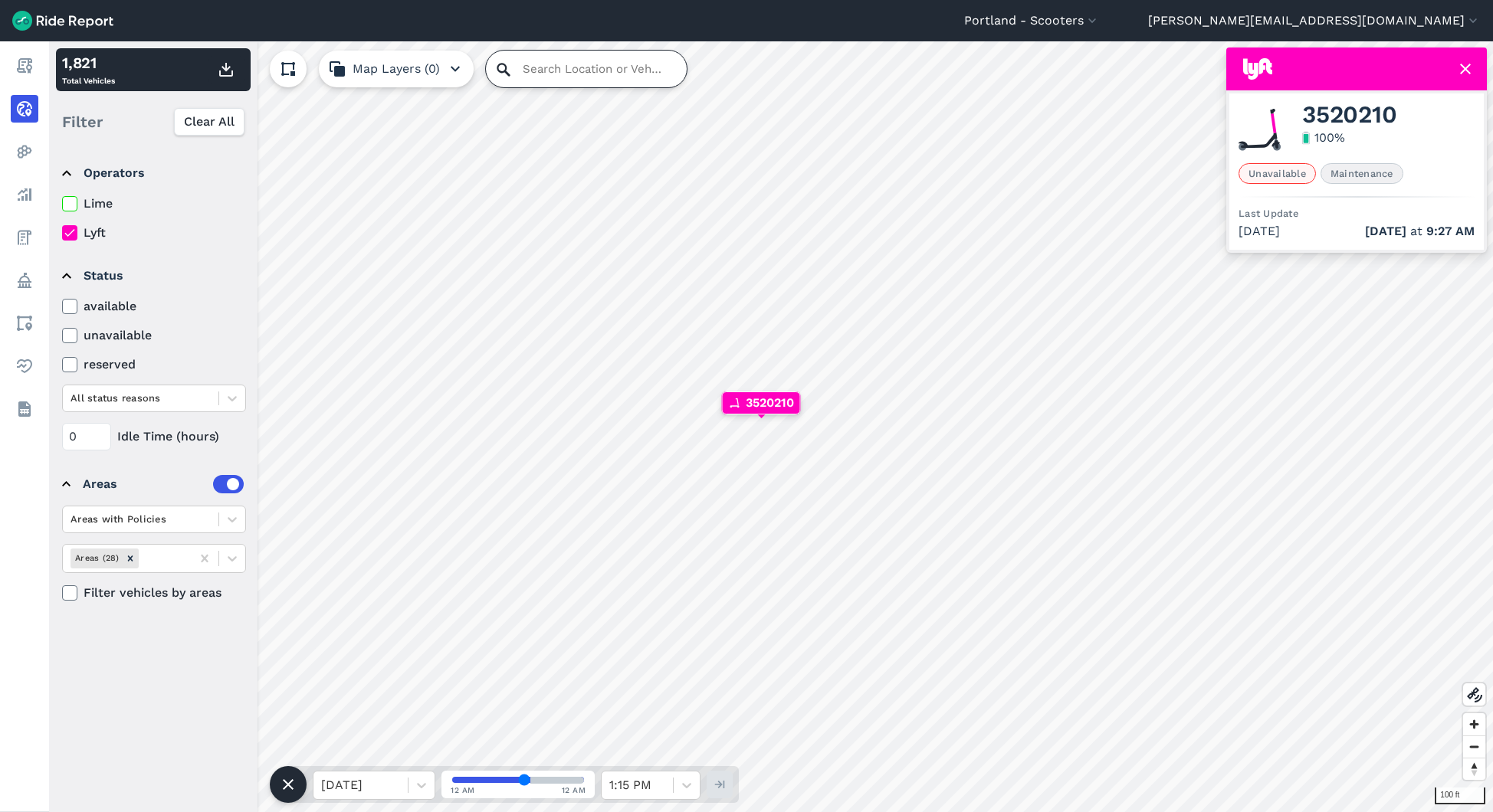
click at [539, 74] on input "Search Location or Vehicles" at bounding box center [586, 69] width 201 height 37
paste input "3668308"
type input "3668308"
click at [521, 67] on input "Search Location or Vehicles" at bounding box center [586, 69] width 201 height 37
paste input "3012895"
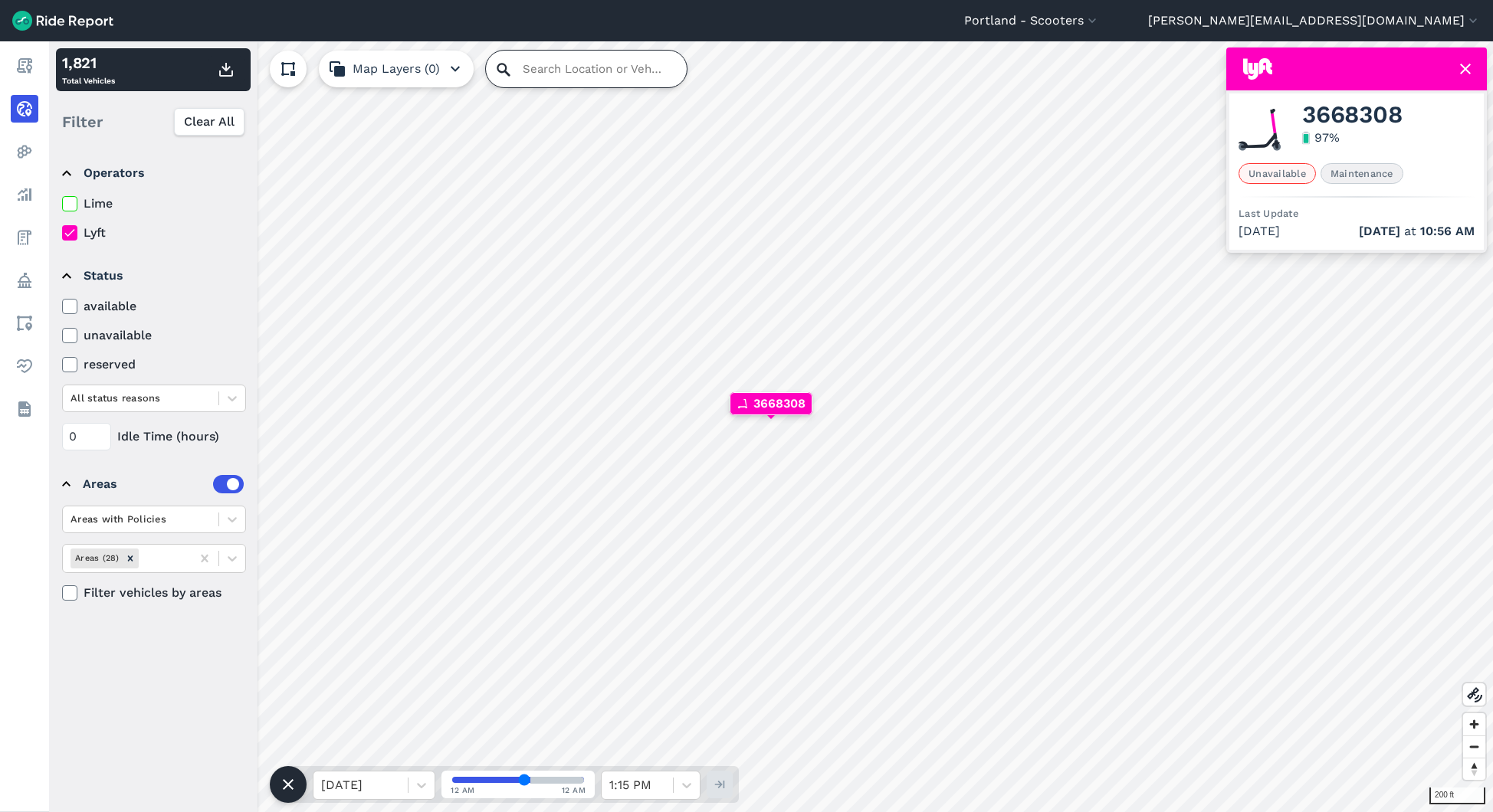
type input "3012895"
click at [1473, 74] on icon at bounding box center [1465, 69] width 18 height 18
click at [810, 415] on div "3331923" at bounding box center [787, 406] width 77 height 21
